Goal: Information Seeking & Learning: Compare options

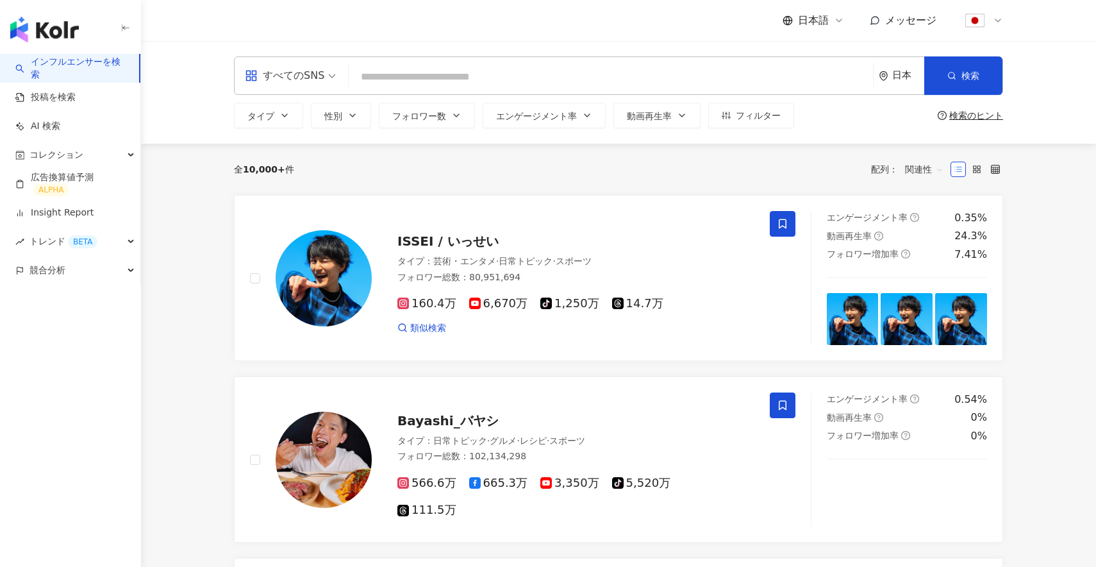
type input "**********"
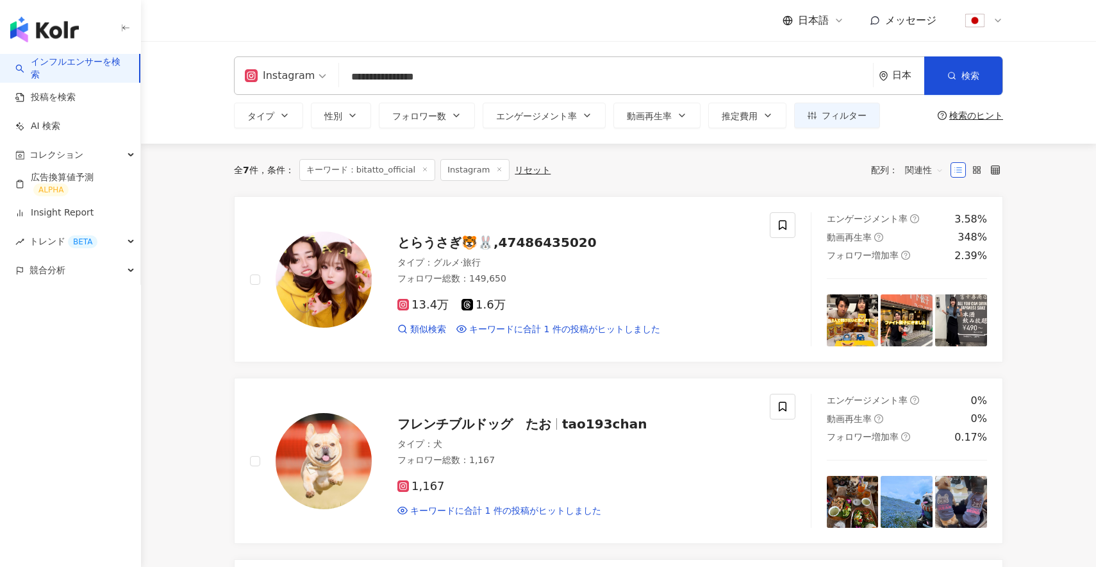
drag, startPoint x: 235, startPoint y: 170, endPoint x: 298, endPoint y: 170, distance: 62.8
click at [298, 170] on div "全 7 件 条件 ： キーワード：bitatto_official Instagram リセット" at bounding box center [392, 170] width 317 height 22
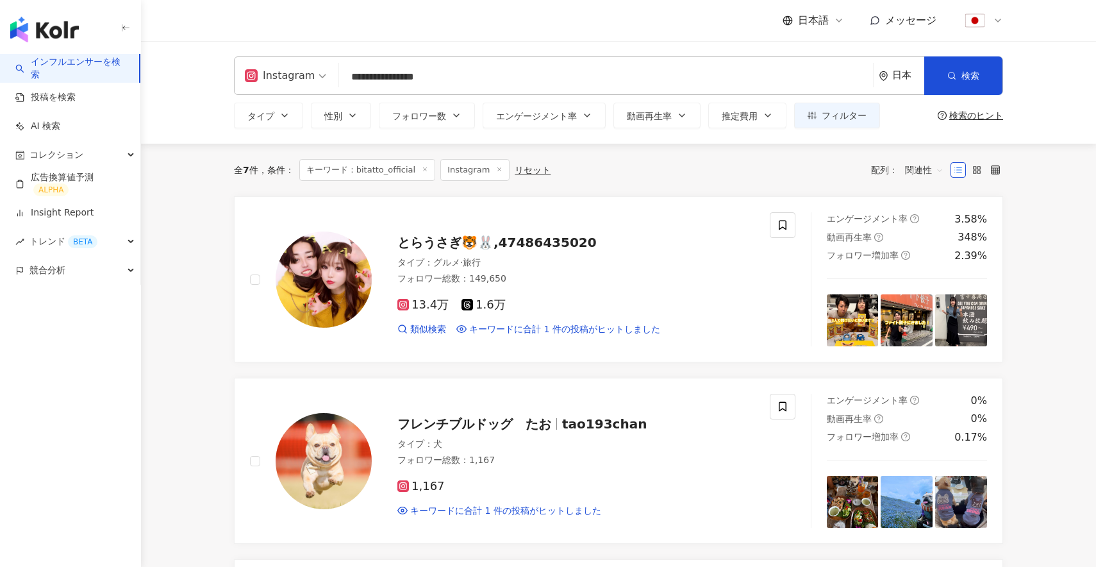
click at [445, 75] on input "**********" at bounding box center [606, 77] width 524 height 24
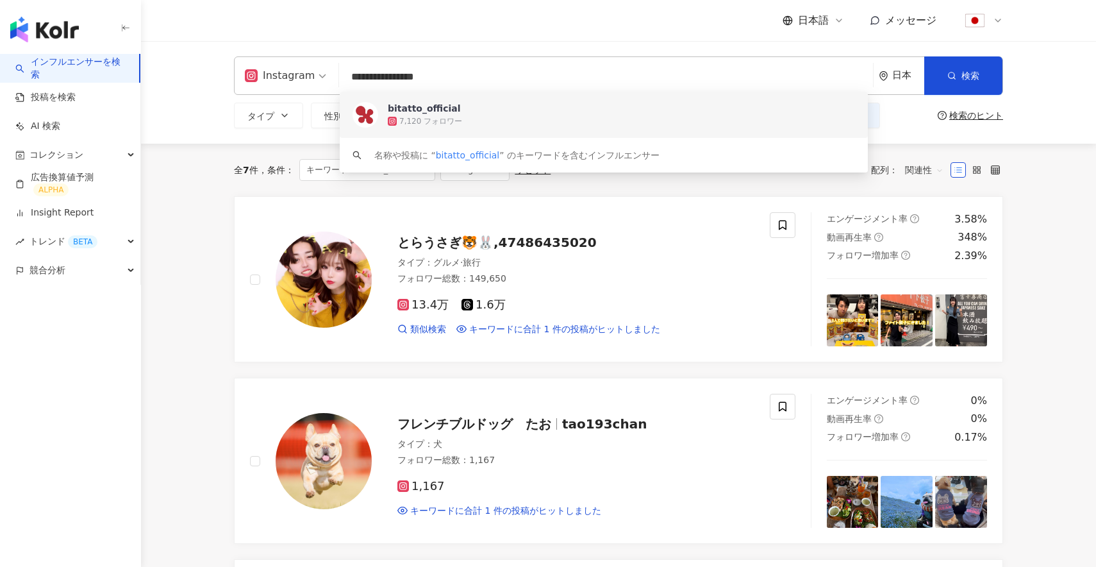
click at [471, 129] on div "bitatto_official 7,120 フォロワー" at bounding box center [604, 115] width 528 height 46
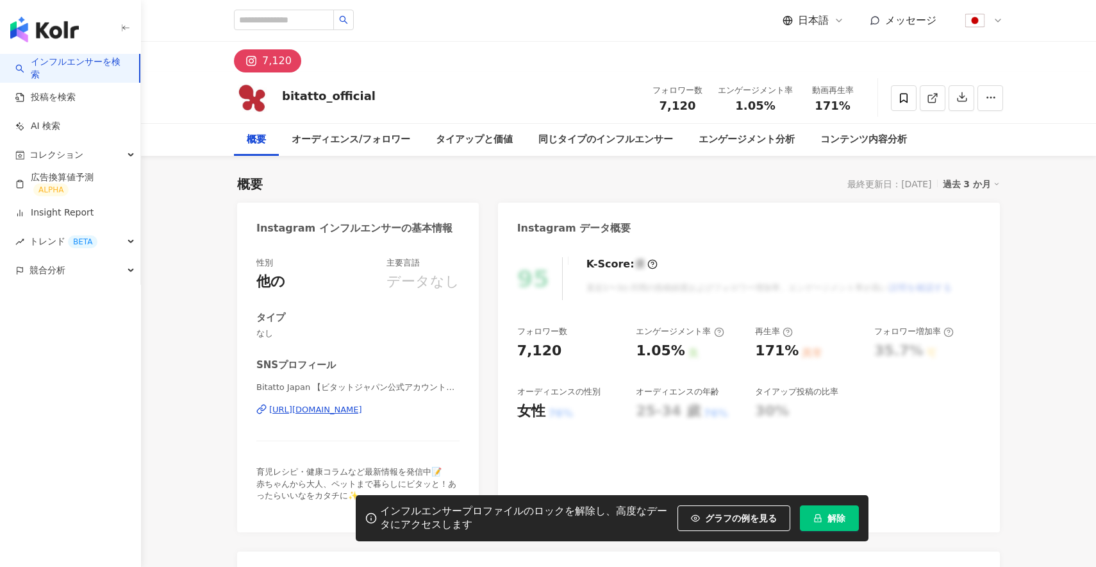
click at [847, 521] on button "解除" at bounding box center [829, 518] width 59 height 26
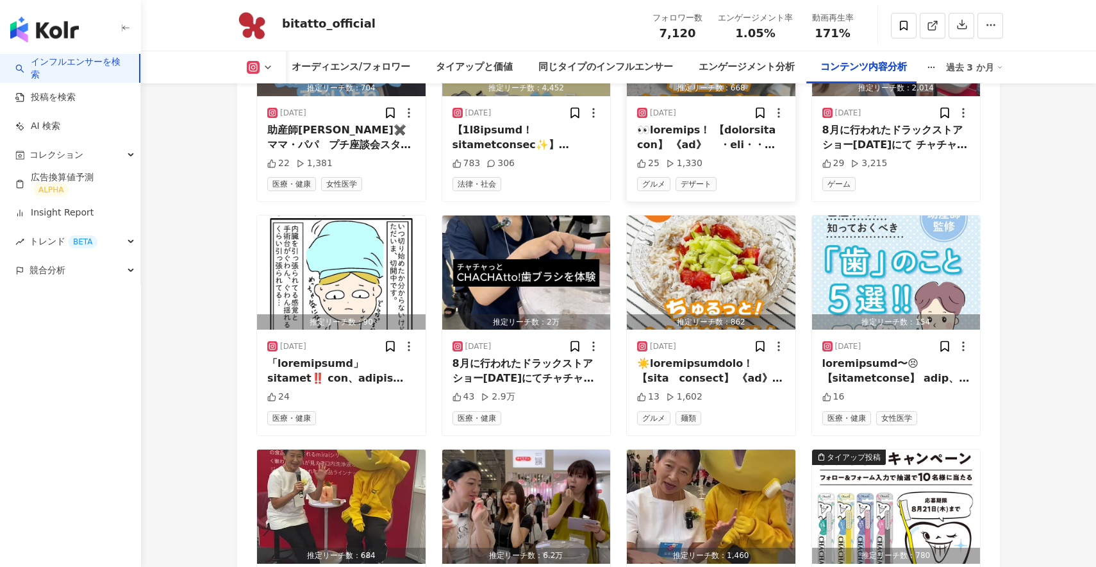
scroll to position [4208, 0]
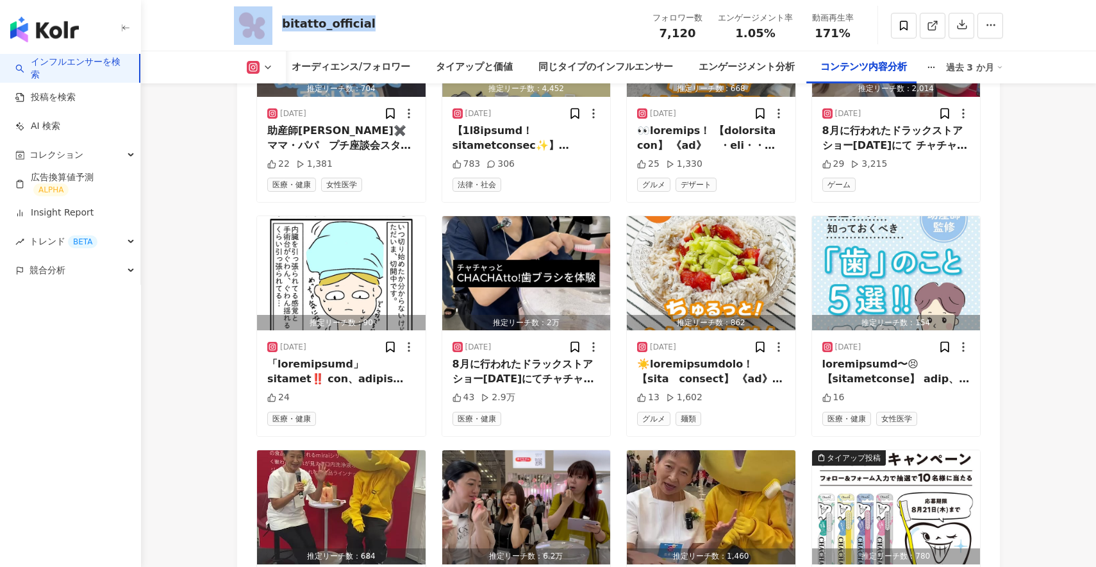
drag, startPoint x: 420, startPoint y: 39, endPoint x: 272, endPoint y: 29, distance: 148.4
click at [272, 29] on div "bitatto_official フォロワー数 7,120 エンゲージメント率 1.05% 動画再生率 171%" at bounding box center [618, 25] width 820 height 51
copy div "bitatto_official"
click at [39, 263] on span "競合分析" at bounding box center [47, 270] width 36 height 29
click at [94, 301] on link "アカウント分析" at bounding box center [62, 299] width 63 height 13
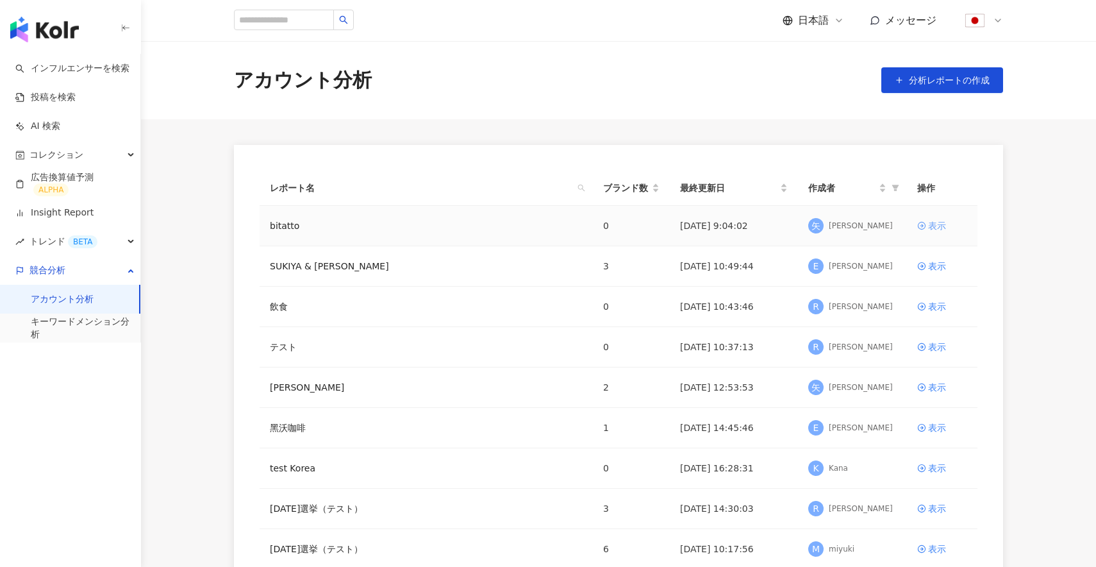
click at [935, 229] on div "表示" at bounding box center [937, 226] width 18 height 14
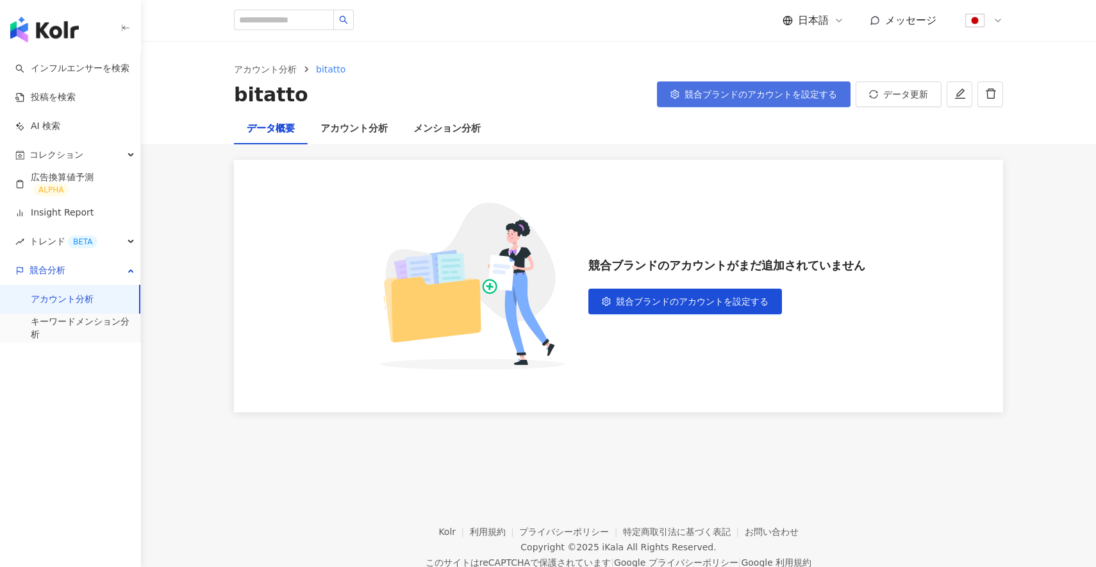
click at [747, 89] on span "競合ブランドのアカウントを設定する" at bounding box center [761, 94] width 153 height 10
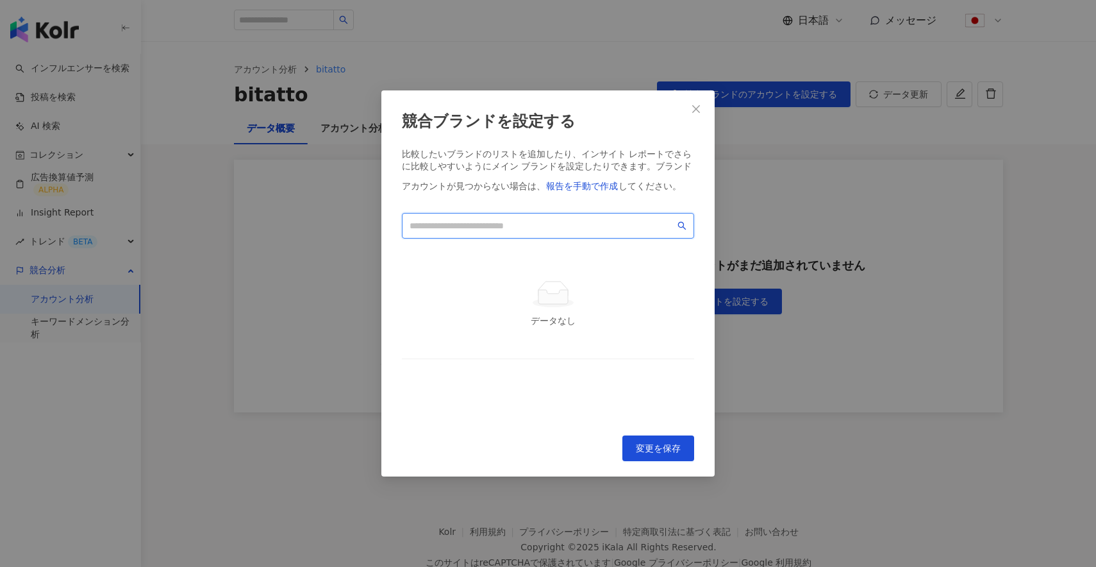
click at [536, 222] on input "search" at bounding box center [542, 226] width 265 height 14
paste input "**********"
drag, startPoint x: 515, startPoint y: 237, endPoint x: 506, endPoint y: 246, distance: 12.7
click at [508, 235] on div "**********" at bounding box center [548, 224] width 292 height 22
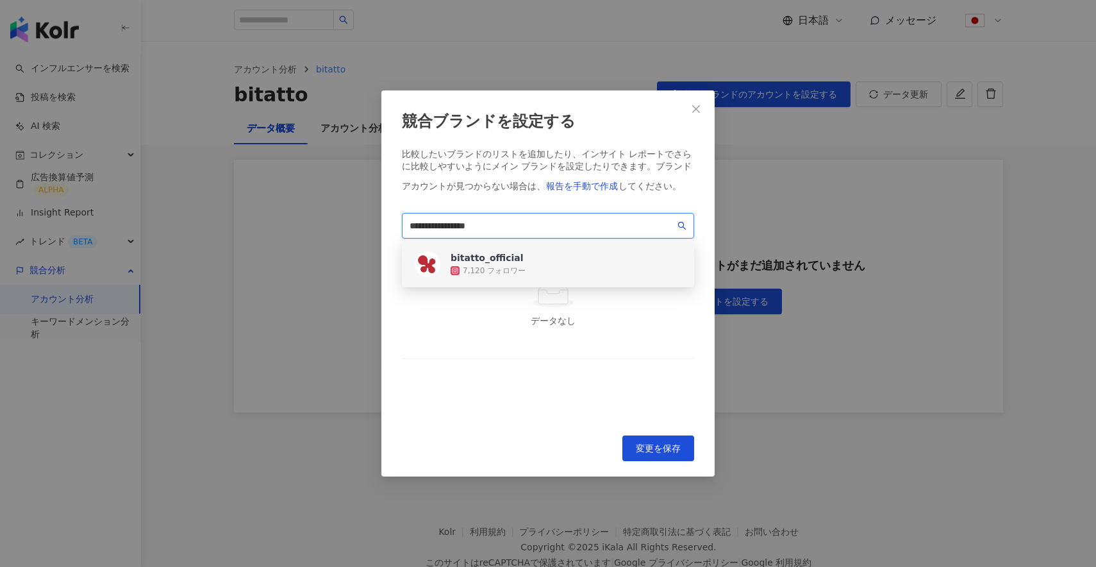
click at [501, 253] on div "bitatto_official" at bounding box center [488, 257] width 75 height 13
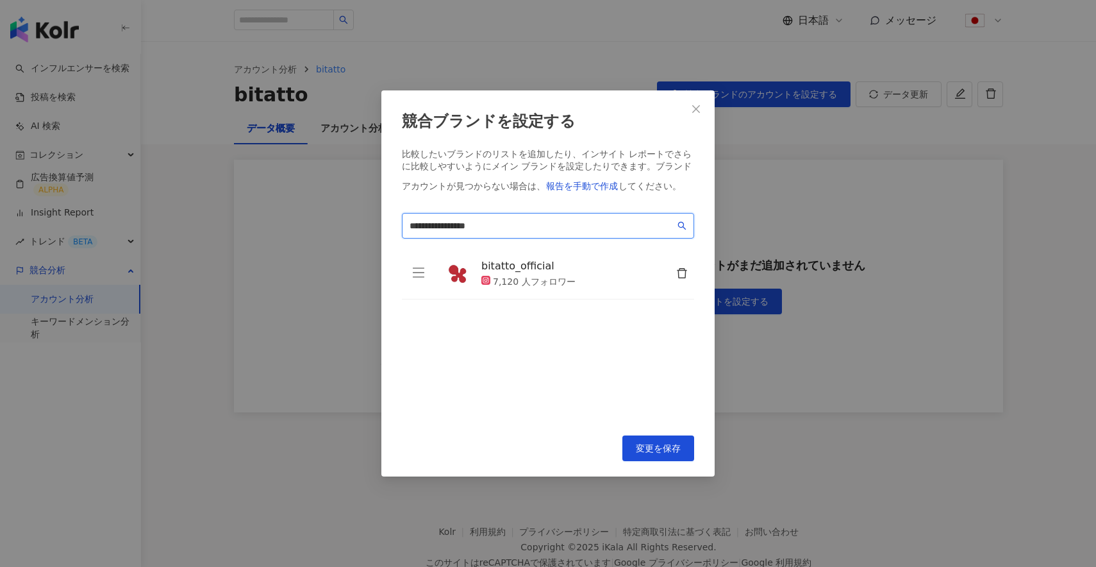
type input "**********"
click at [657, 461] on div "**********" at bounding box center [547, 283] width 333 height 386
click at [661, 454] on button "変更を保存" at bounding box center [658, 448] width 72 height 26
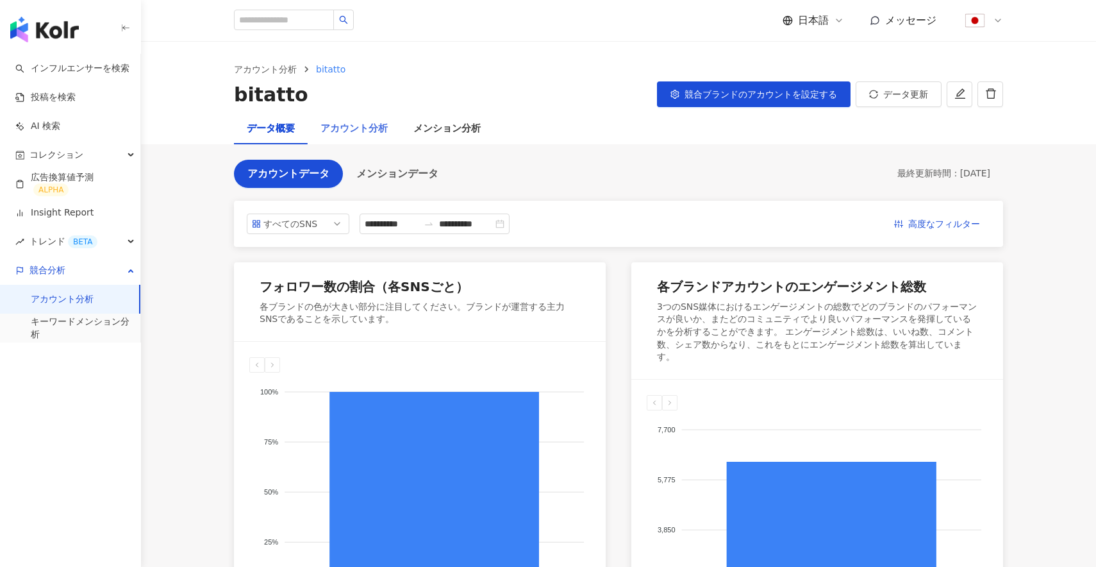
click at [361, 117] on div "アカウント分析" at bounding box center [354, 128] width 93 height 31
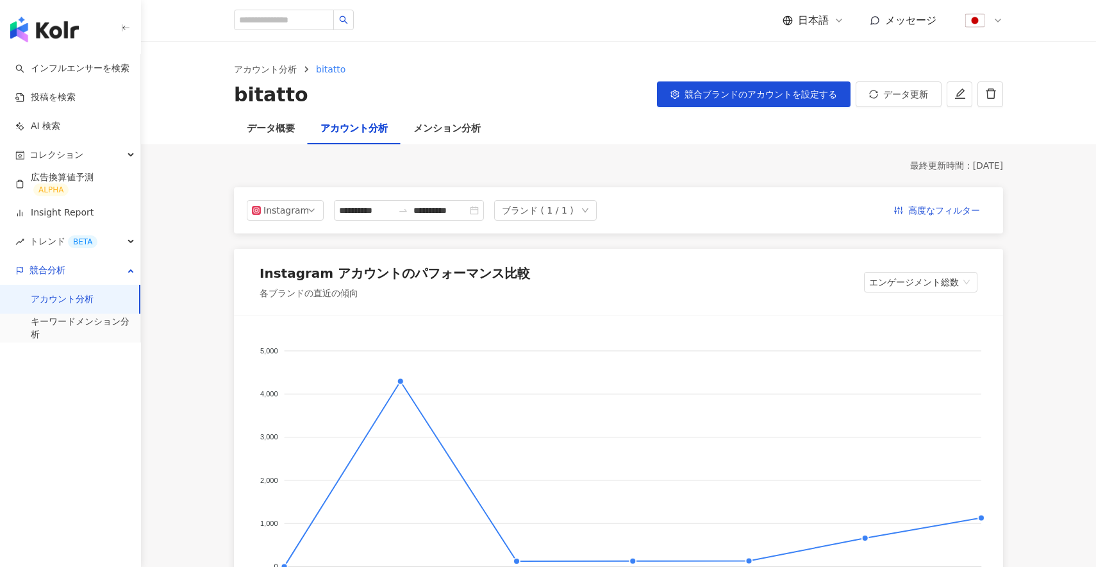
click at [456, 119] on div "メンション分析" at bounding box center [447, 128] width 93 height 31
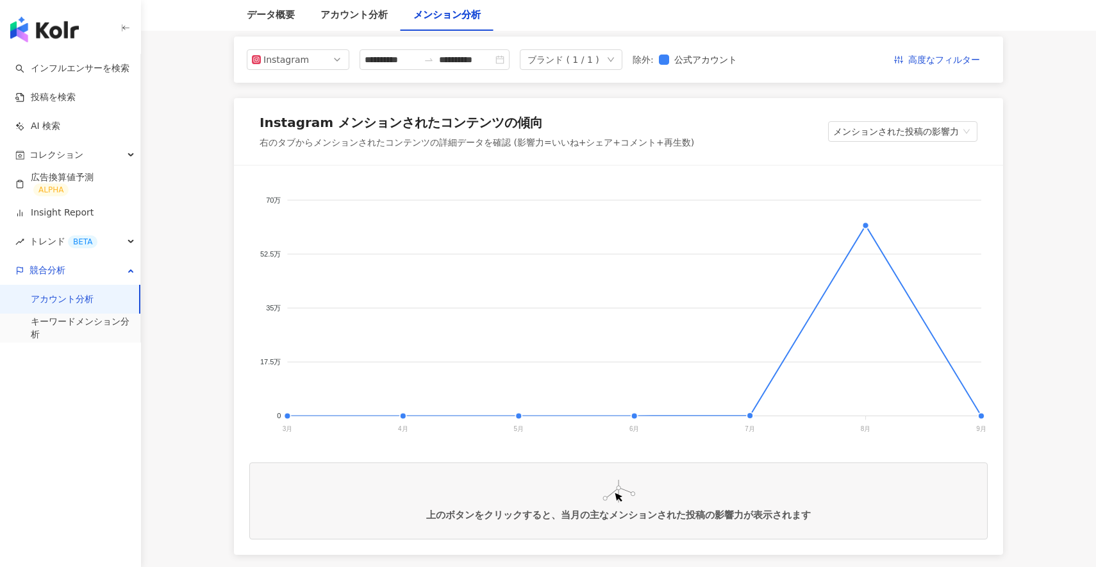
scroll to position [153, 0]
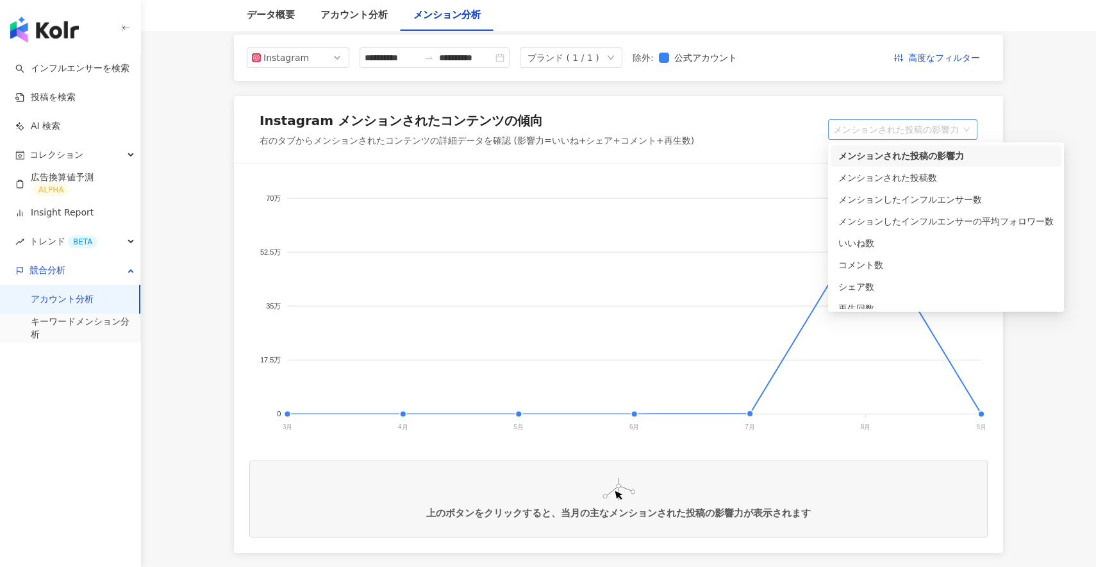
click at [909, 135] on span "メンションされた投稿の影響力" at bounding box center [902, 129] width 139 height 19
click at [904, 195] on div "メンションしたインフルエンサー数" at bounding box center [945, 199] width 215 height 14
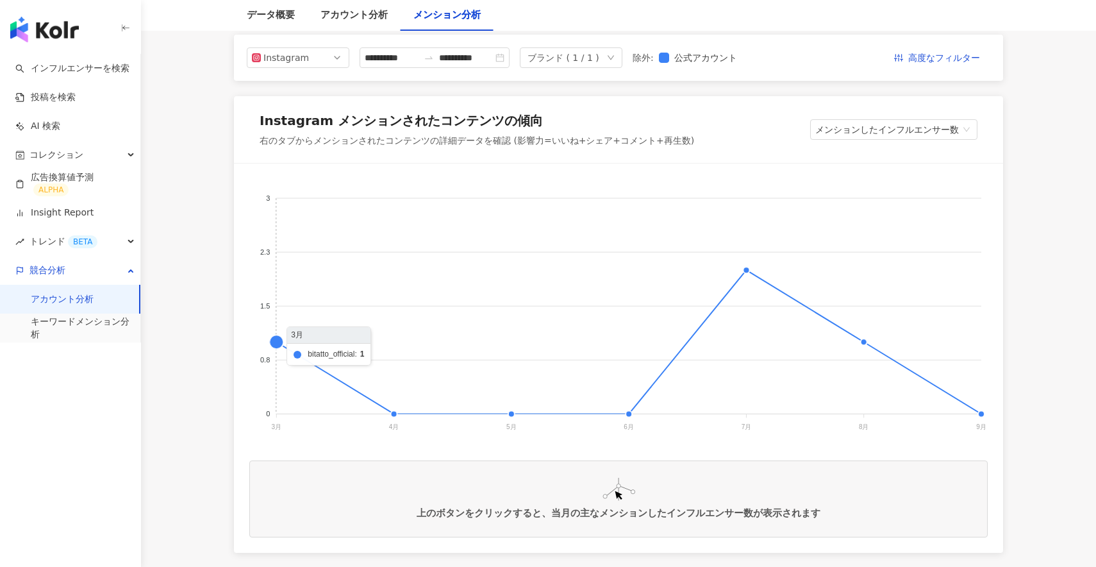
click at [279, 345] on foreignobject at bounding box center [618, 307] width 738 height 256
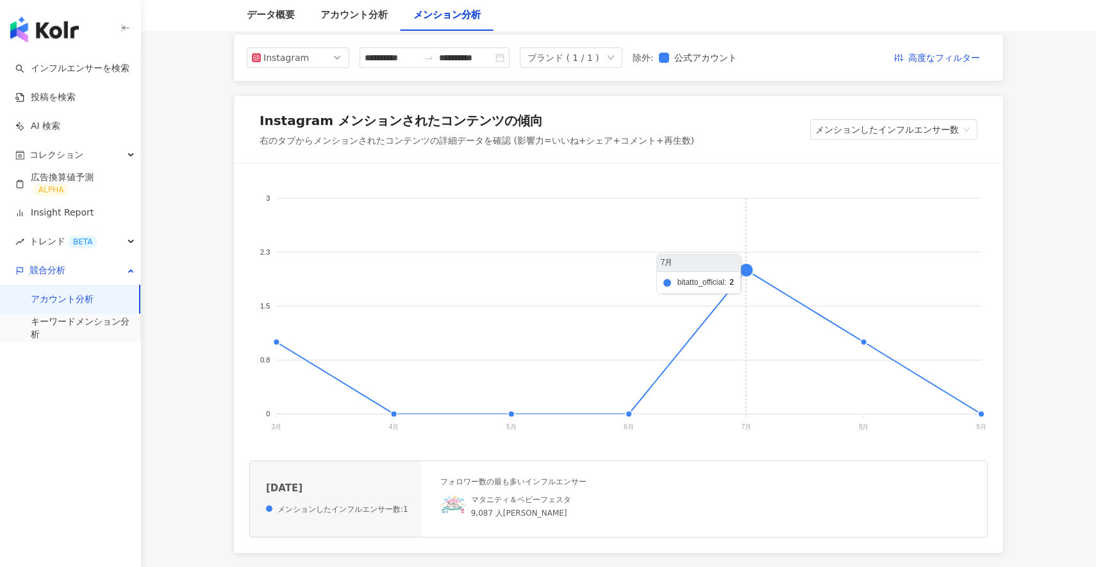
click at [759, 301] on foreignobject at bounding box center [618, 307] width 738 height 256
click at [871, 306] on foreignobject at bounding box center [618, 307] width 738 height 256
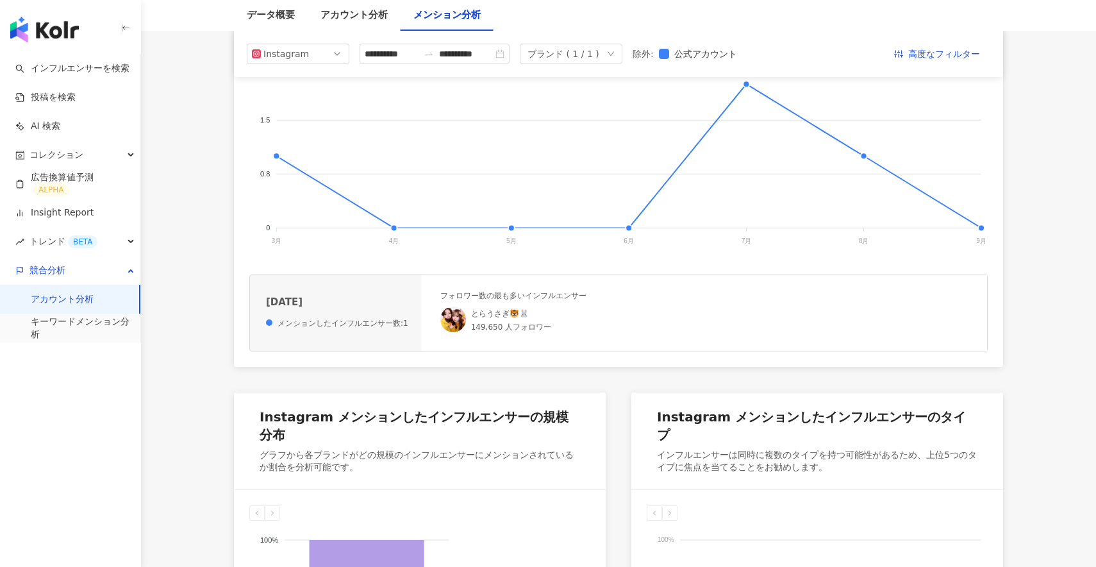
scroll to position [0, 0]
